Goal: Information Seeking & Learning: Learn about a topic

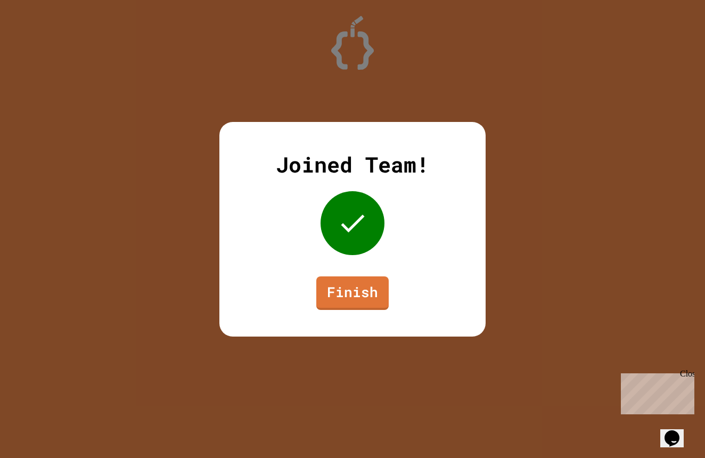
click at [359, 274] on div "Joined Team! Finish" at bounding box center [352, 229] width 266 height 215
click at [361, 288] on link "Finish" at bounding box center [352, 292] width 73 height 35
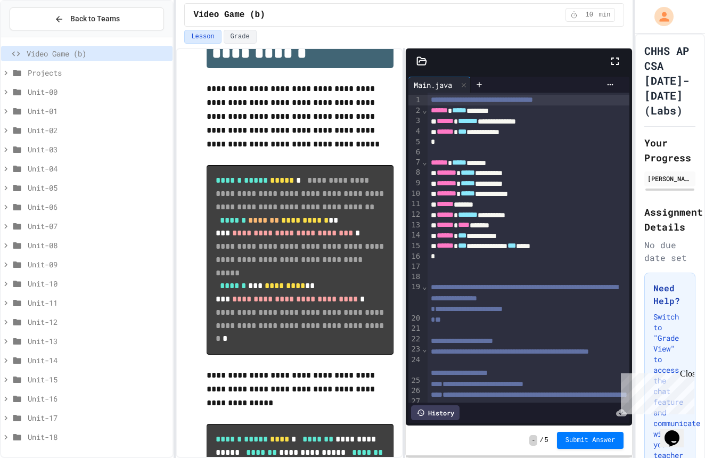
scroll to position [2, 0]
click at [76, 95] on div "Unit-00" at bounding box center [86, 89] width 171 height 15
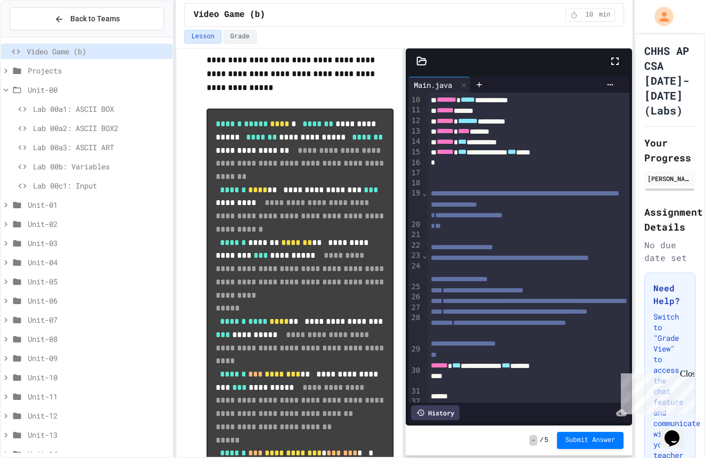
scroll to position [177, 0]
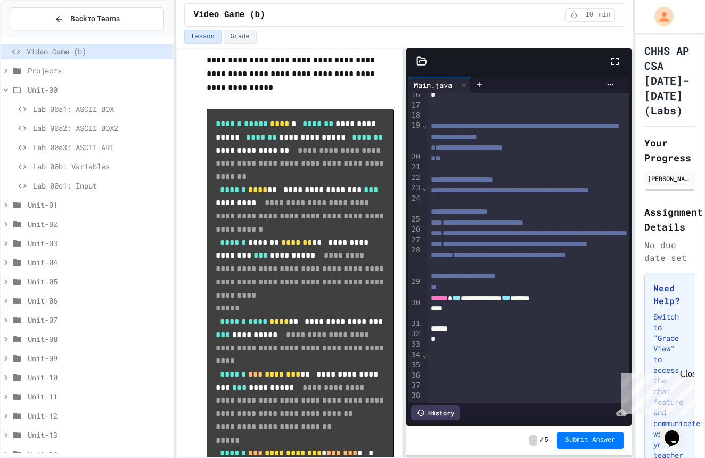
click at [688, 375] on div "Close" at bounding box center [686, 375] width 13 height 13
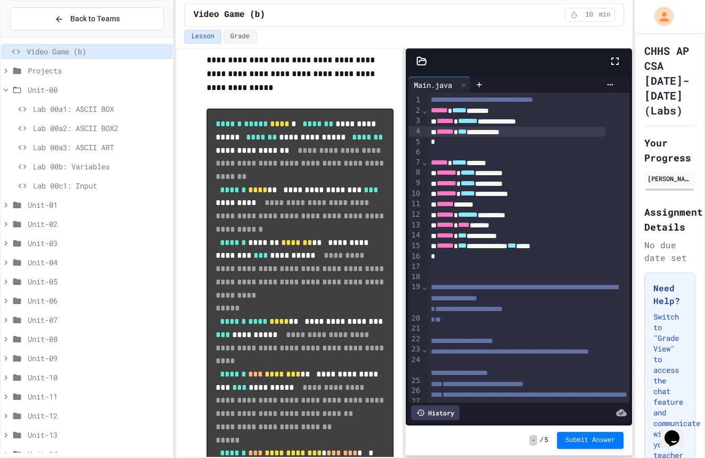
click at [512, 127] on div "**********" at bounding box center [517, 132] width 178 height 11
click at [514, 189] on div "**********" at bounding box center [517, 194] width 178 height 11
click at [95, 104] on span "Lab 00a1: ASCII BOX" at bounding box center [100, 108] width 135 height 11
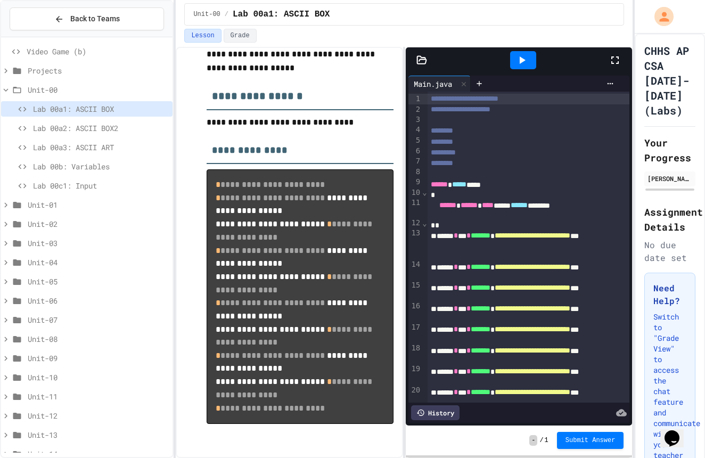
scroll to position [89, 0]
click at [116, 134] on div "Lab 00a2: ASCII BOX2" at bounding box center [86, 127] width 171 height 15
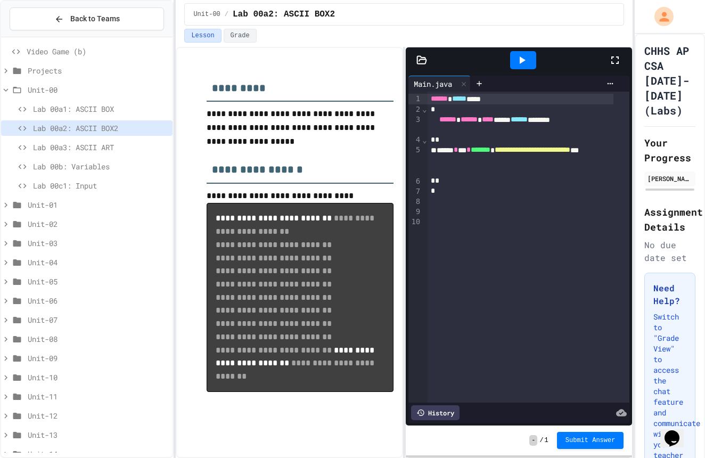
click at [80, 151] on span "Lab 00a3: ASCII ART" at bounding box center [100, 147] width 135 height 11
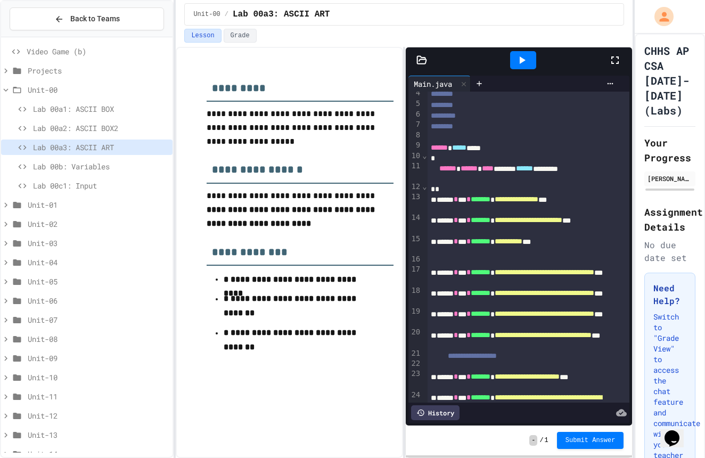
scroll to position [156, 0]
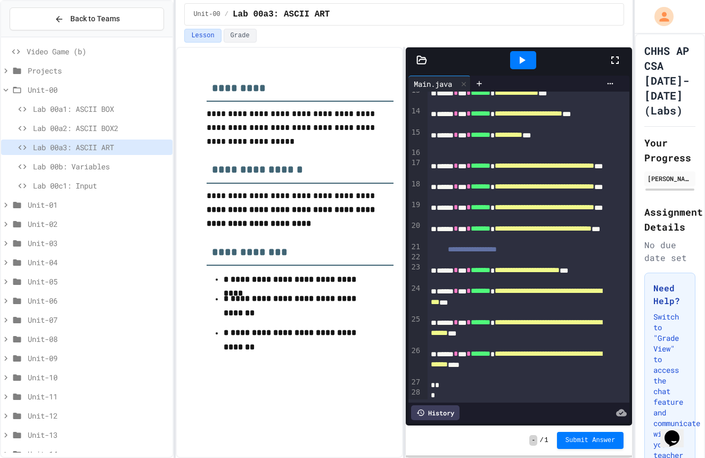
click at [518, 66] on icon at bounding box center [522, 60] width 13 height 13
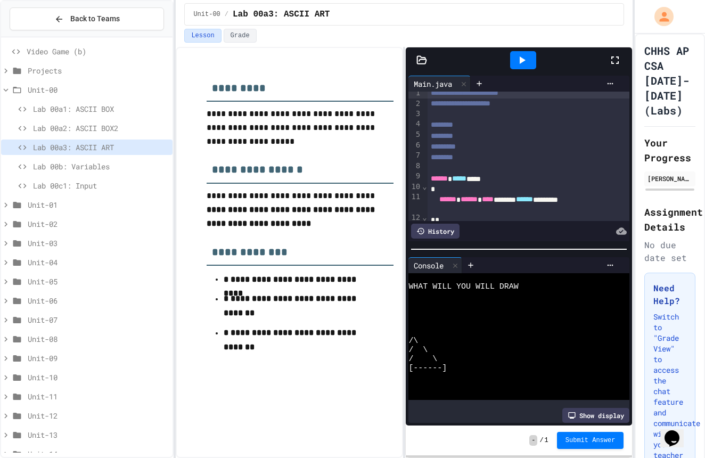
scroll to position [11, 0]
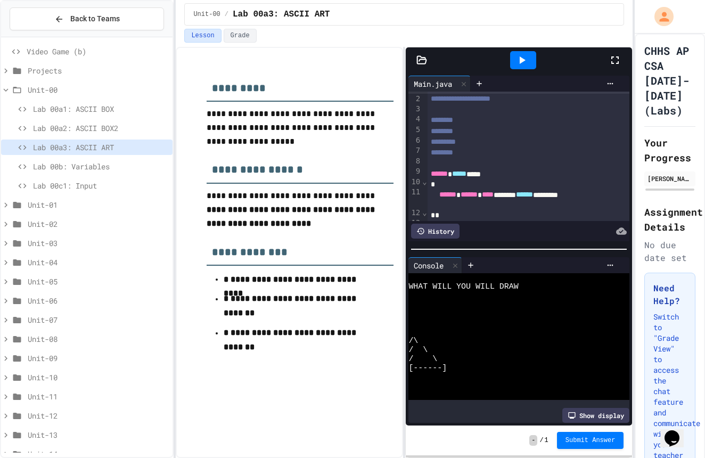
click at [99, 169] on span "Lab 00b: Variables" at bounding box center [100, 166] width 135 height 11
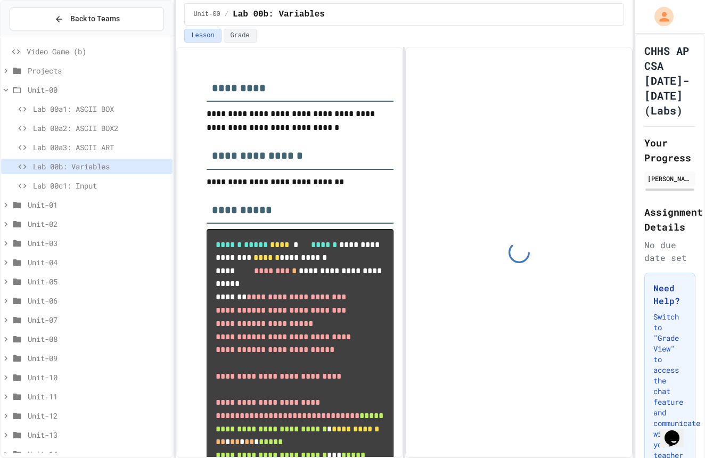
scroll to position [40, 0]
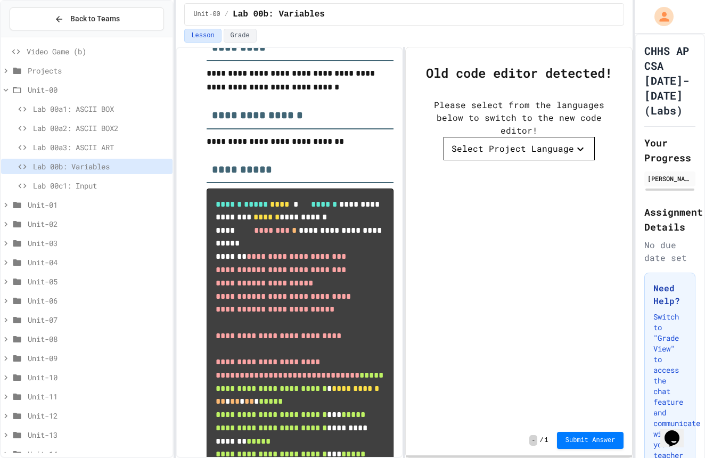
click at [514, 142] on div "Select Project Language" at bounding box center [513, 148] width 122 height 13
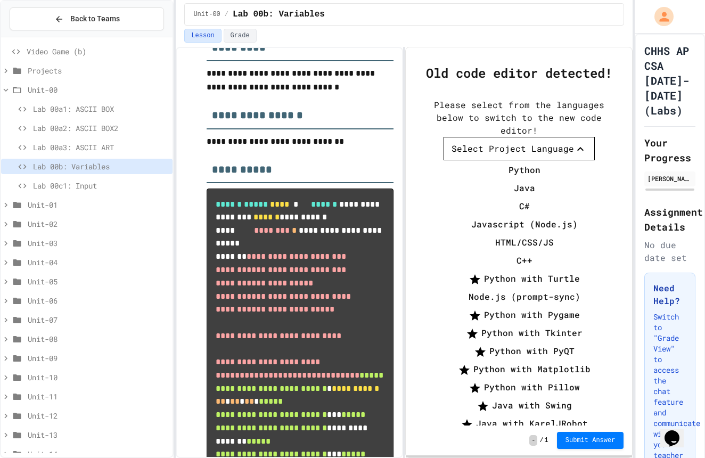
click at [595, 161] on div at bounding box center [519, 161] width 151 height 0
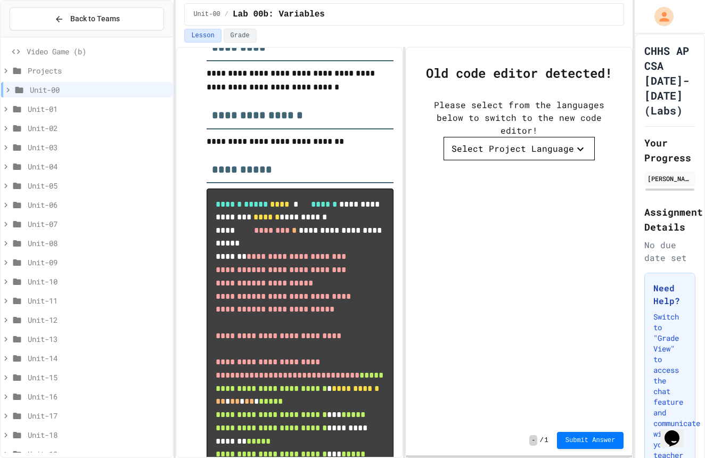
click at [75, 75] on span "Projects" at bounding box center [98, 70] width 141 height 11
click at [71, 92] on span "Unit-00" at bounding box center [99, 89] width 138 height 11
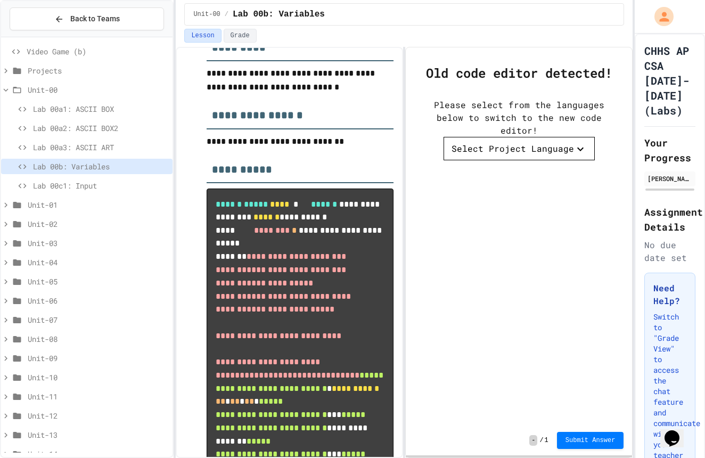
click at [70, 185] on span "Lab 00c1: Input" at bounding box center [100, 185] width 135 height 11
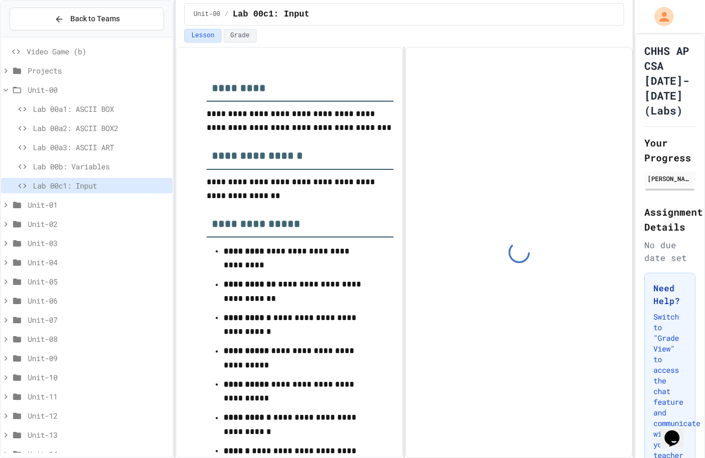
scroll to position [40, 0]
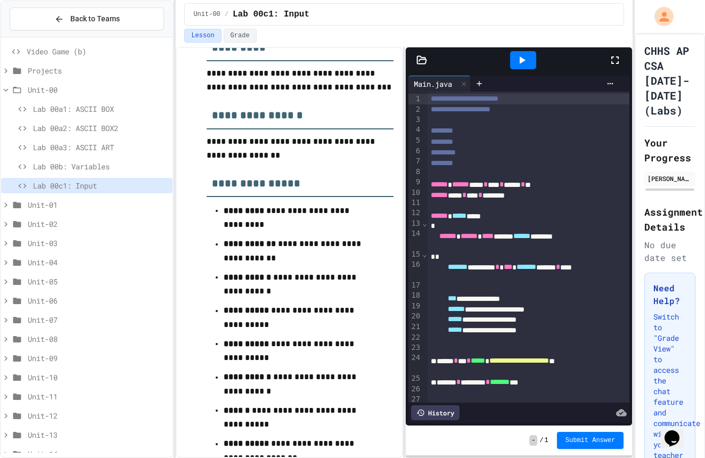
click at [512, 67] on div at bounding box center [523, 60] width 26 height 18
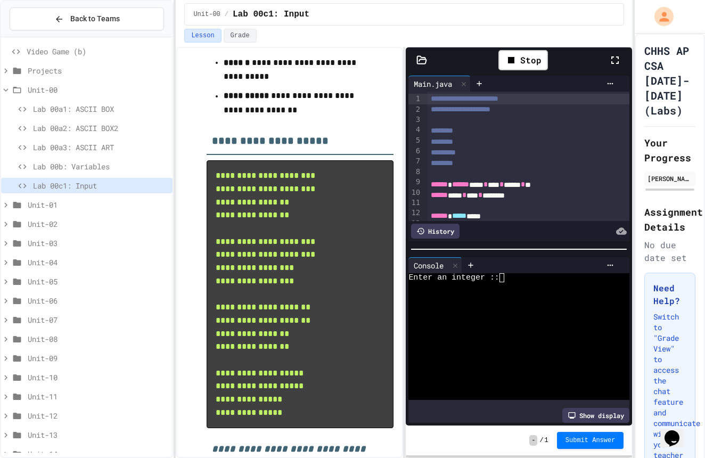
scroll to position [386, 0]
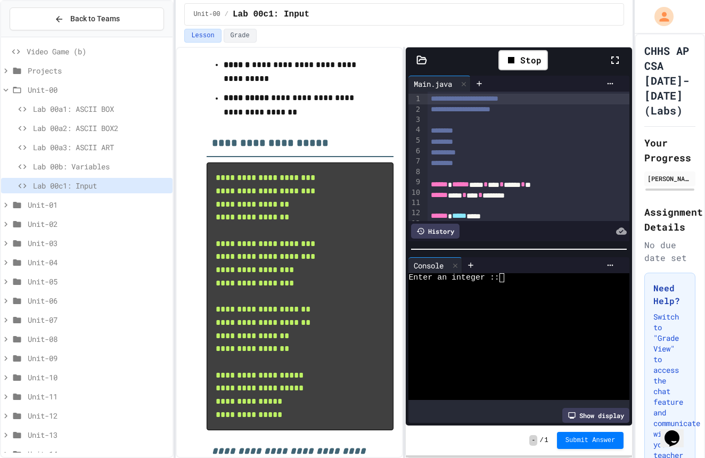
click at [506, 273] on textarea "Terminal input" at bounding box center [506, 277] width 5 height 9
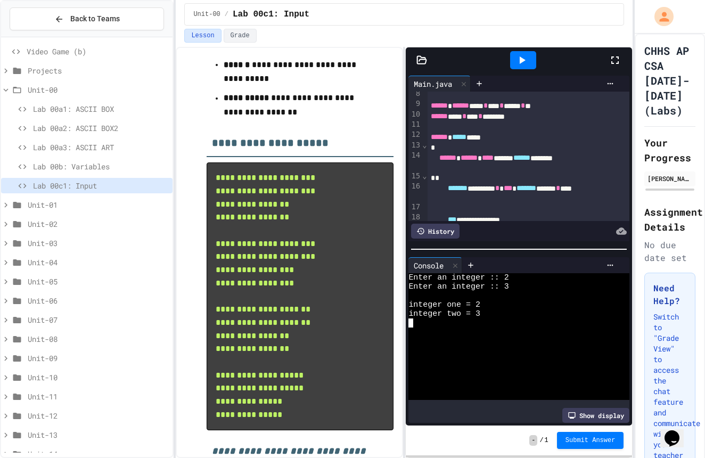
scroll to position [0, 0]
